Goal: Task Accomplishment & Management: Manage account settings

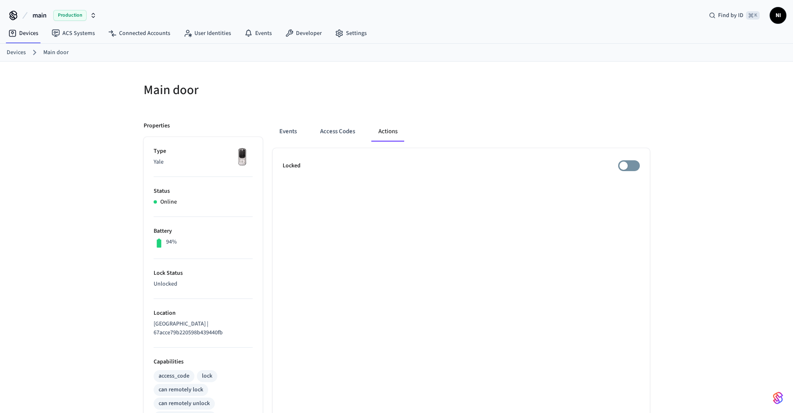
click at [15, 50] on link "Devices" at bounding box center [16, 52] width 19 height 9
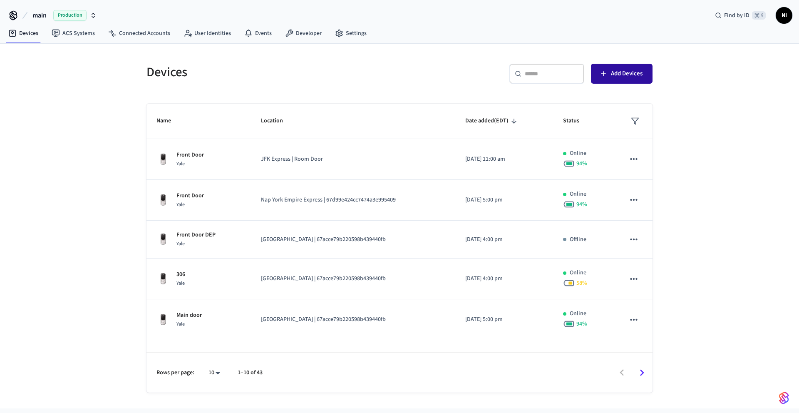
click at [609, 79] on button "Add Devices" at bounding box center [622, 74] width 62 height 20
click at [786, 20] on span "NI" at bounding box center [784, 15] width 15 height 15
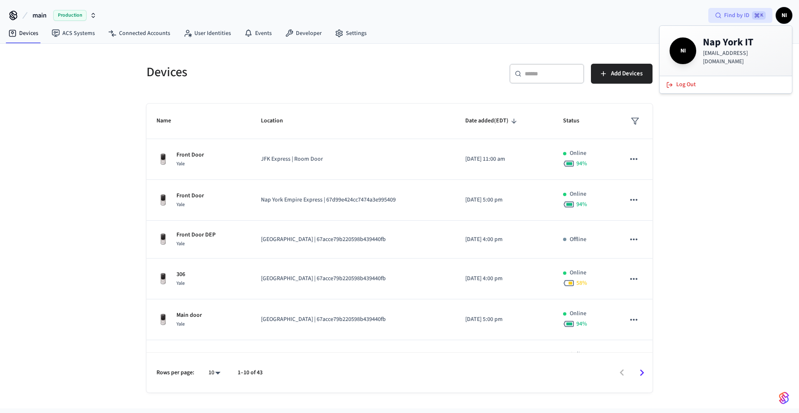
click at [746, 17] on span "Find by ID" at bounding box center [736, 15] width 25 height 8
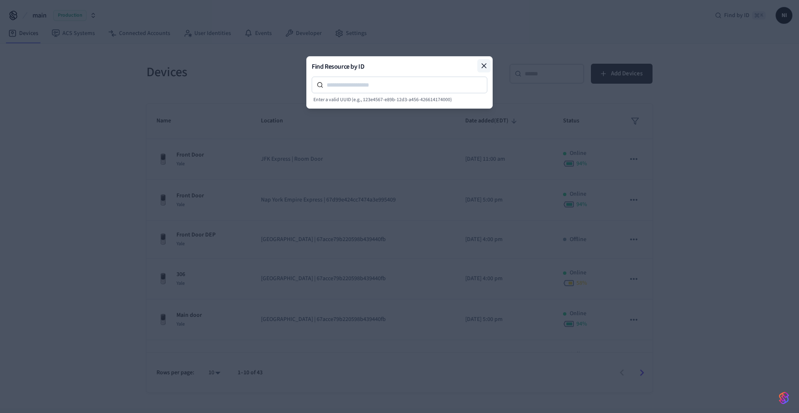
click at [485, 67] on icon at bounding box center [484, 66] width 4 height 4
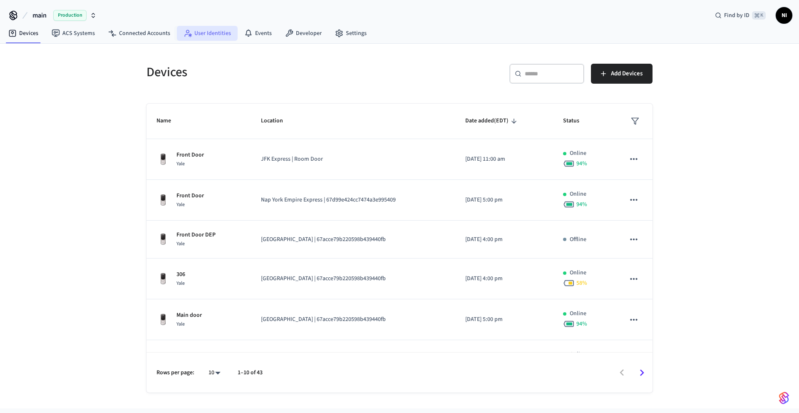
click at [211, 35] on link "User Identities" at bounding box center [207, 33] width 61 height 15
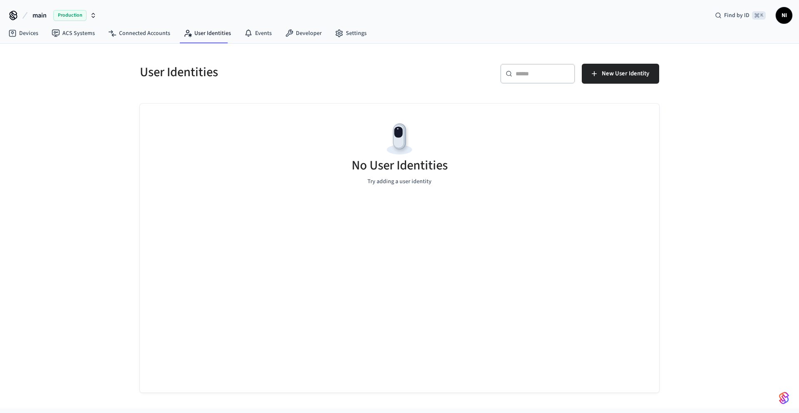
click at [782, 15] on span "NI" at bounding box center [784, 15] width 15 height 15
click at [714, 46] on h4 "Nap York IT" at bounding box center [742, 42] width 79 height 13
click at [677, 49] on span "NI" at bounding box center [683, 50] width 23 height 23
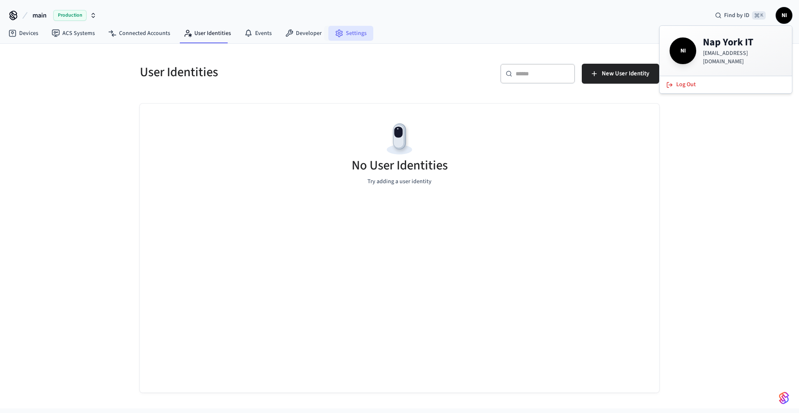
click at [341, 31] on link "Settings" at bounding box center [350, 33] width 45 height 15
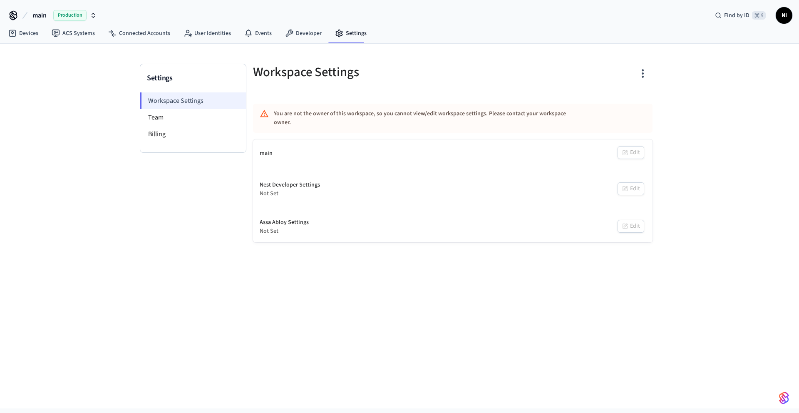
click at [196, 106] on li "Workspace Settings" at bounding box center [193, 100] width 106 height 17
click at [188, 115] on li "Team" at bounding box center [193, 117] width 106 height 17
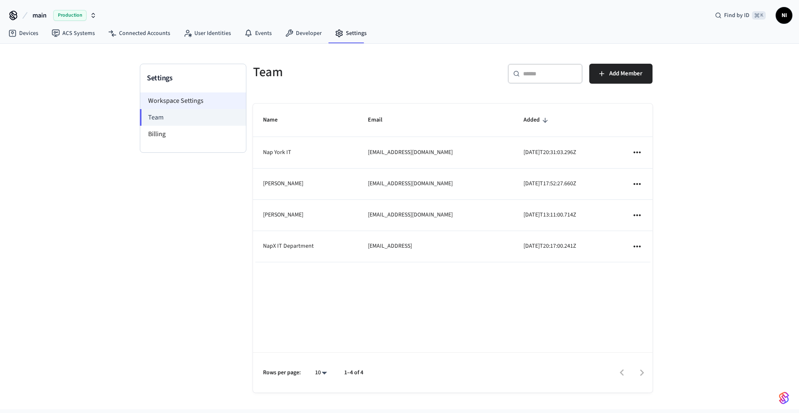
click at [192, 105] on li "Workspace Settings" at bounding box center [193, 100] width 106 height 17
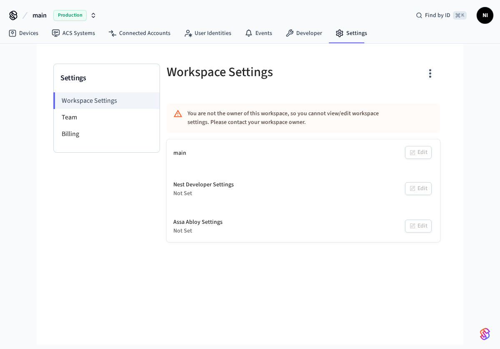
click at [483, 12] on span "NI" at bounding box center [484, 15] width 15 height 15
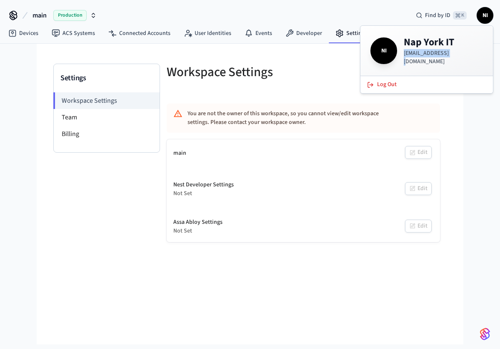
drag, startPoint x: 452, startPoint y: 54, endPoint x: 404, endPoint y: 54, distance: 47.9
click at [404, 54] on p "[EMAIL_ADDRESS][DOMAIN_NAME]" at bounding box center [442, 57] width 79 height 17
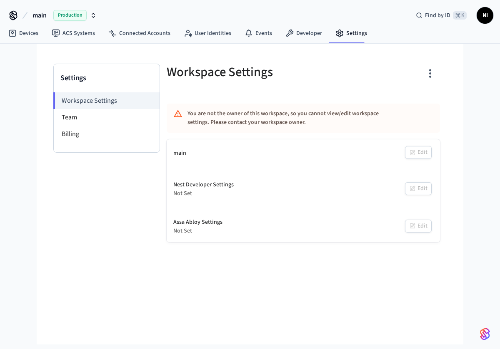
click at [308, 11] on div "main Production Find by ID ⌘ K NI" at bounding box center [250, 12] width 500 height 24
click at [19, 34] on link "Devices" at bounding box center [23, 33] width 43 height 15
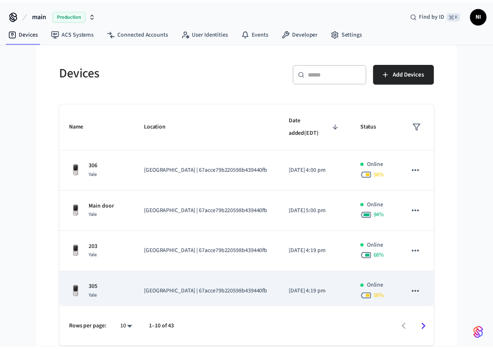
scroll to position [128, 0]
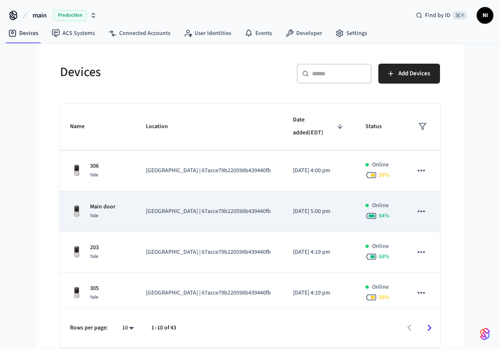
click at [107, 221] on td "Main door Yale" at bounding box center [98, 212] width 76 height 41
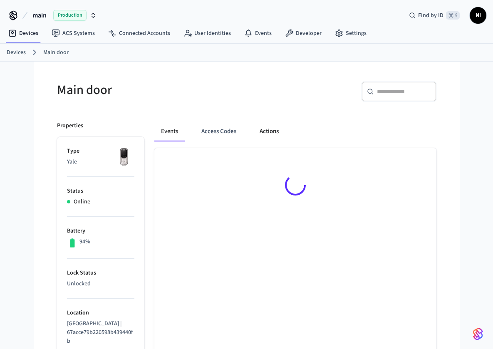
click at [262, 134] on button "Actions" at bounding box center [269, 132] width 32 height 20
click at [164, 131] on button "Events" at bounding box center [169, 132] width 31 height 20
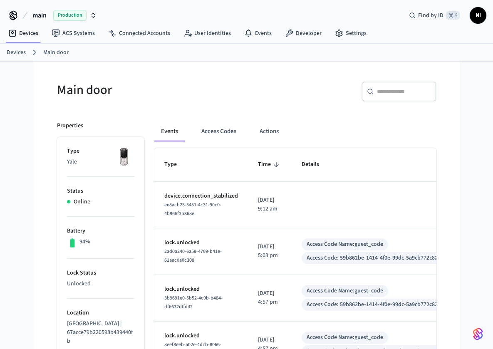
click at [15, 51] on link "Devices" at bounding box center [16, 52] width 19 height 9
